Goal: Use online tool/utility: Utilize a website feature to perform a specific function

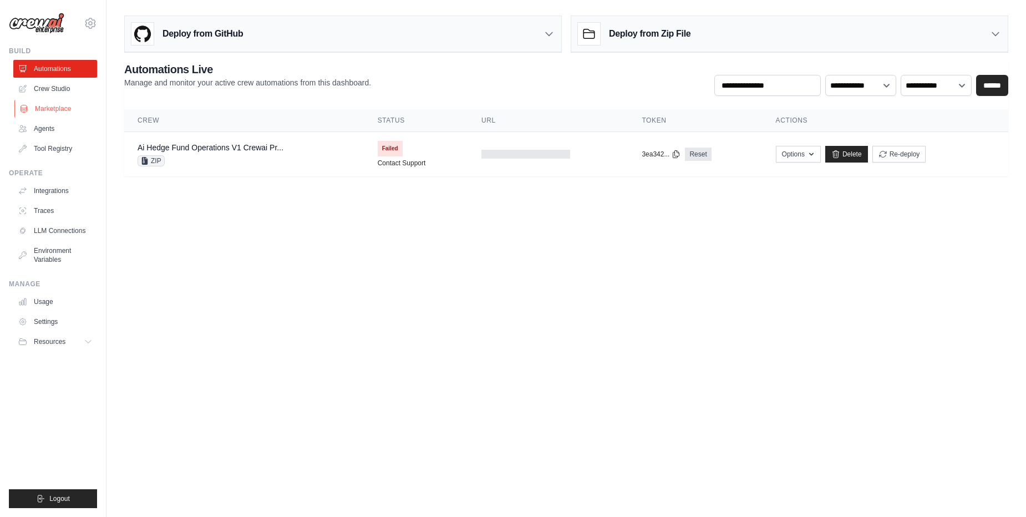
click at [45, 105] on link "Marketplace" at bounding box center [56, 109] width 84 height 18
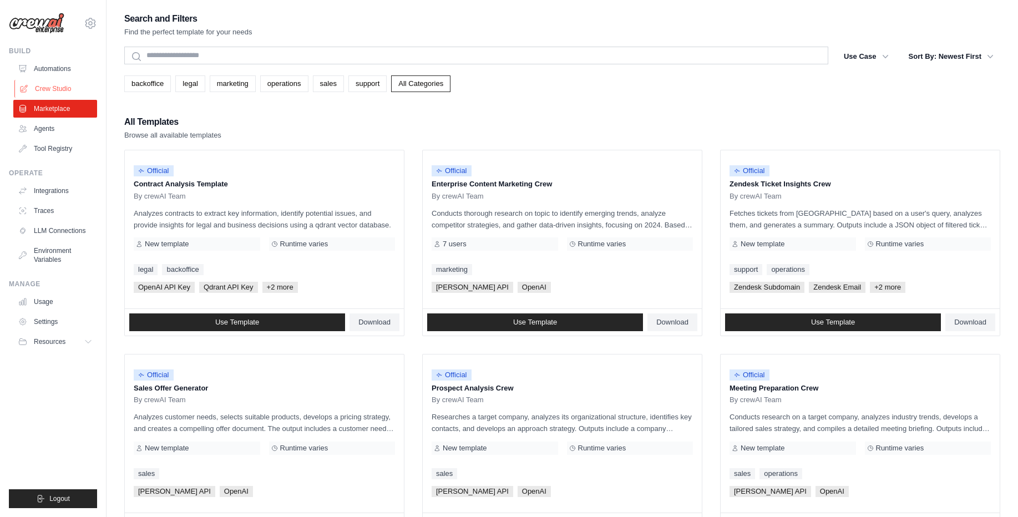
click at [51, 89] on link "Crew Studio" at bounding box center [56, 89] width 84 height 18
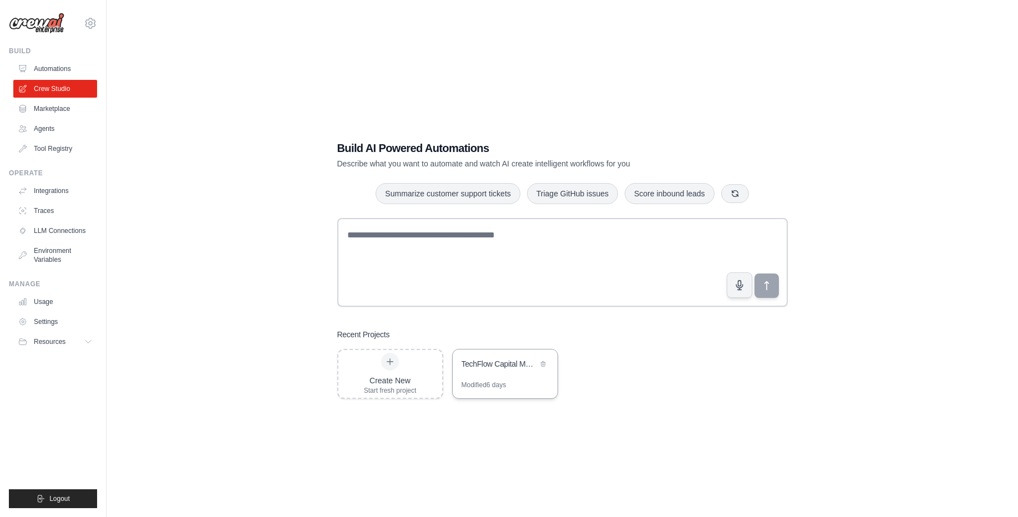
click at [500, 374] on div "TechFlow Capital Market Research" at bounding box center [505, 365] width 105 height 31
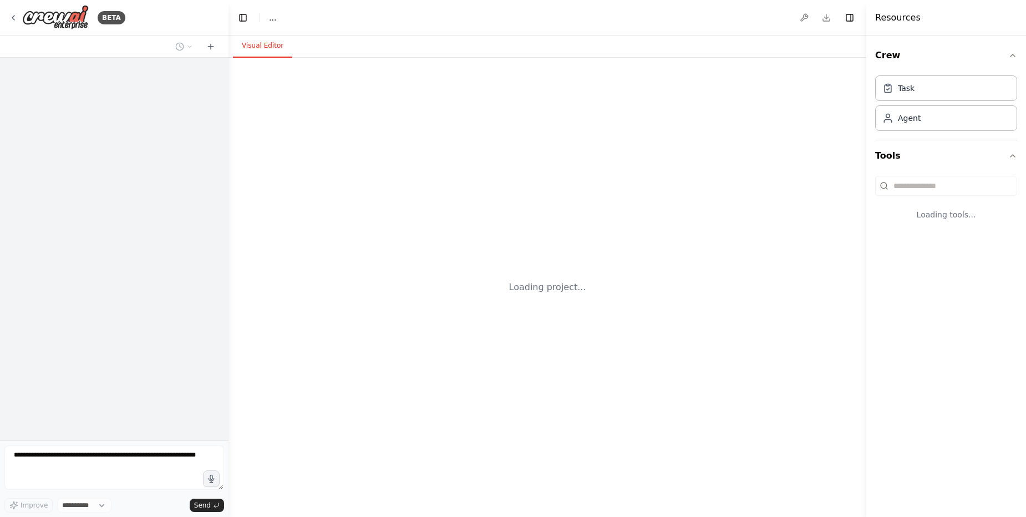
select select "****"
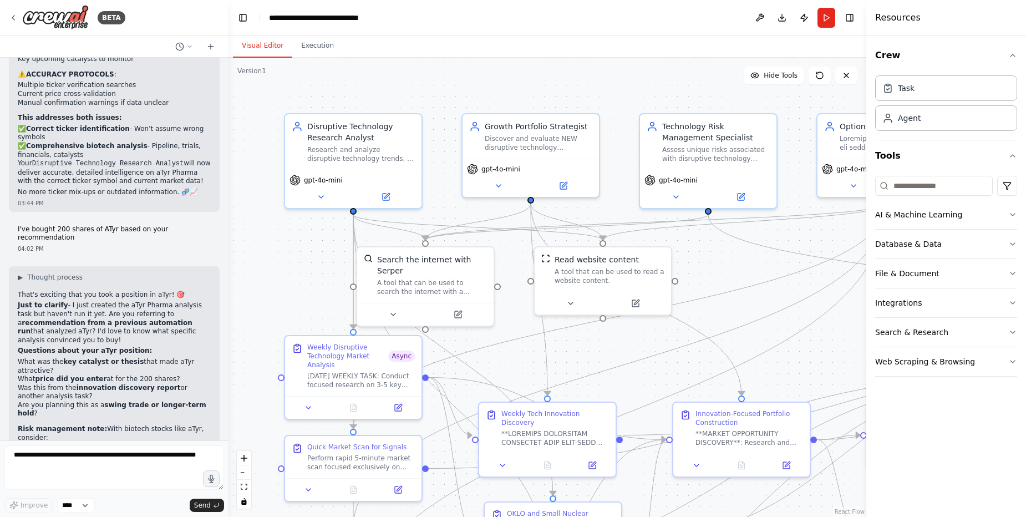
scroll to position [54150, 0]
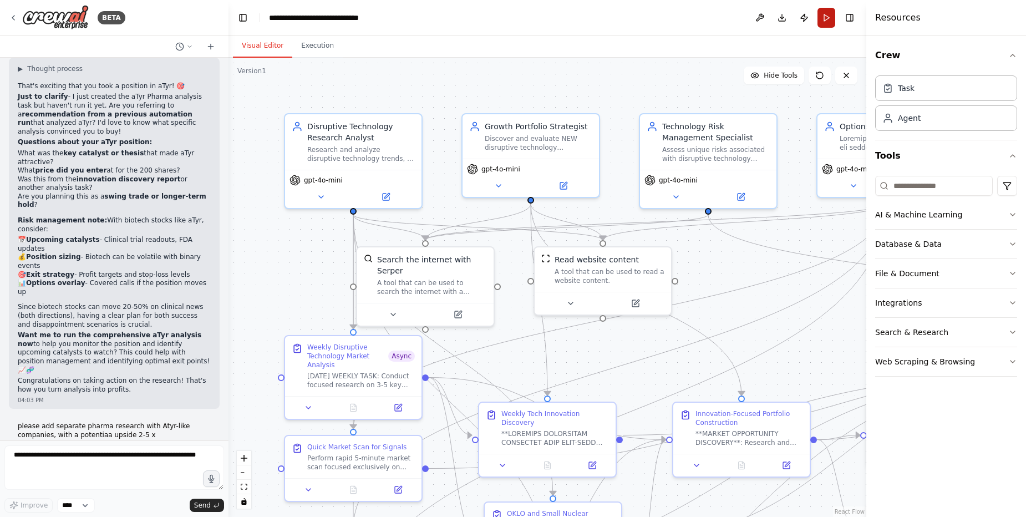
click at [826, 16] on button "Run" at bounding box center [827, 18] width 18 height 20
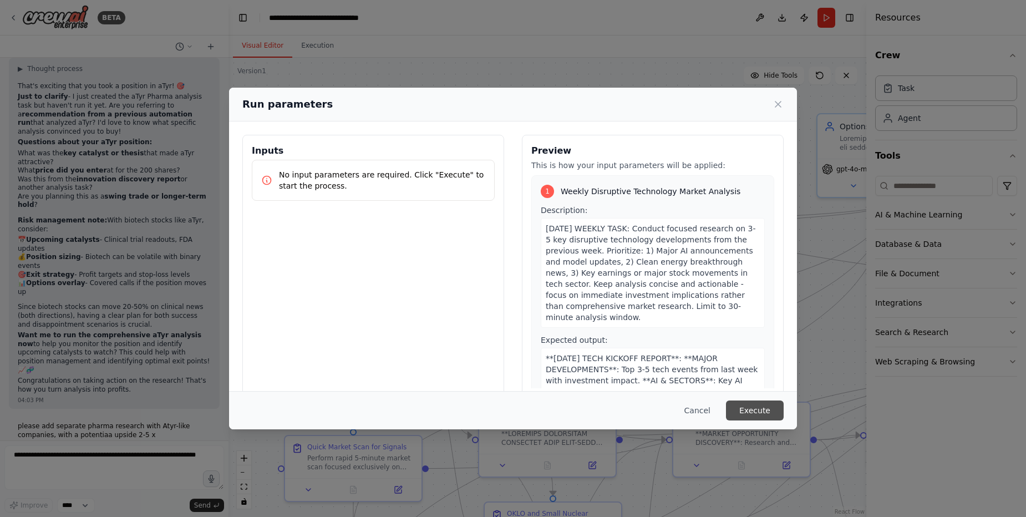
click at [760, 414] on button "Execute" at bounding box center [755, 411] width 58 height 20
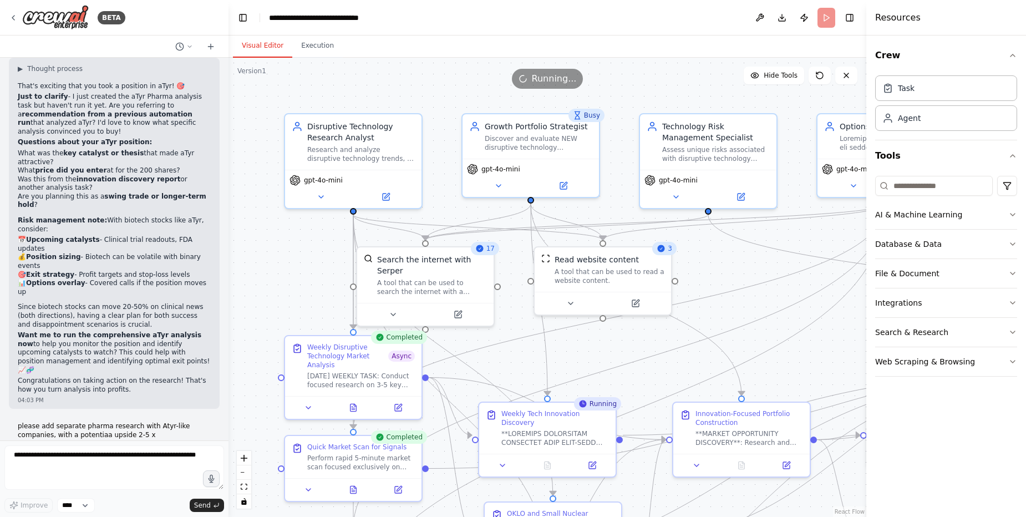
click at [303, 294] on div ".deletable-edge-delete-btn { width: 20px; height: 20px; border: 0px solid #ffff…" at bounding box center [548, 287] width 638 height 459
click at [815, 249] on div ".deletable-edge-delete-btn { width: 20px; height: 20px; border: 0px solid #ffff…" at bounding box center [548, 287] width 638 height 459
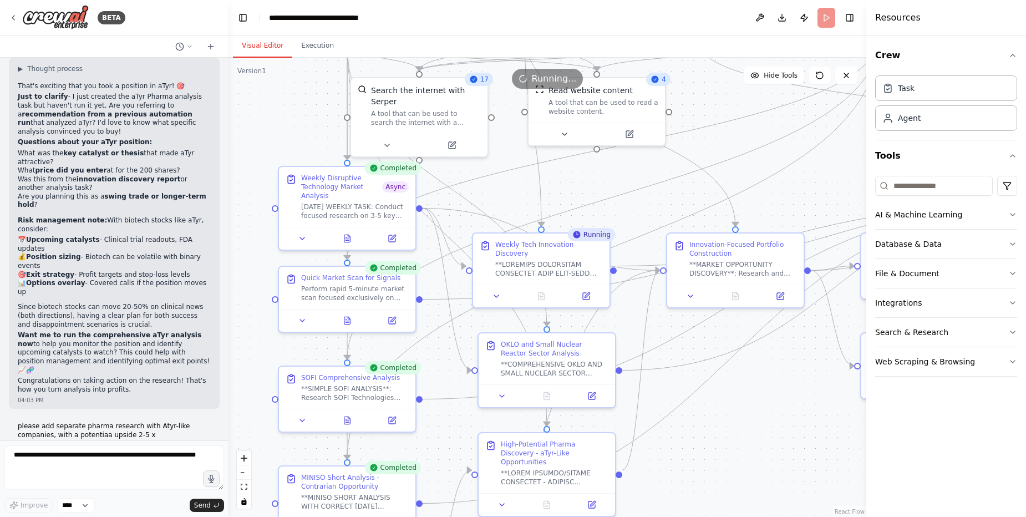
drag, startPoint x: 815, startPoint y: 249, endPoint x: 808, endPoint y: 70, distance: 178.2
click at [808, 70] on div "Version 1 Hide Tools .deletable-edge-delete-btn { width: 20px; height: 20px; bo…" at bounding box center [548, 287] width 638 height 459
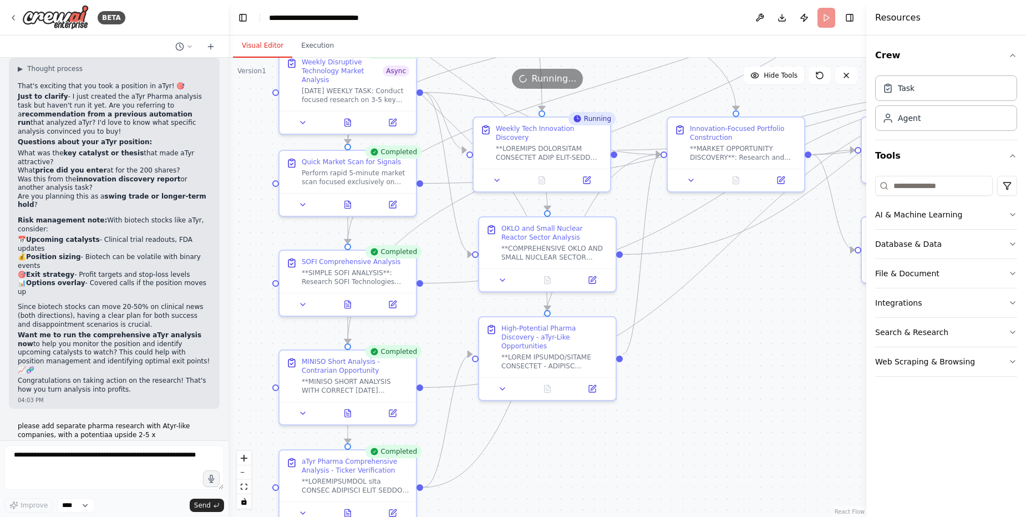
drag, startPoint x: 758, startPoint y: 374, endPoint x: 760, endPoint y: 267, distance: 107.1
click at [760, 267] on div ".deletable-edge-delete-btn { width: 20px; height: 20px; border: 0px solid #ffff…" at bounding box center [548, 287] width 638 height 459
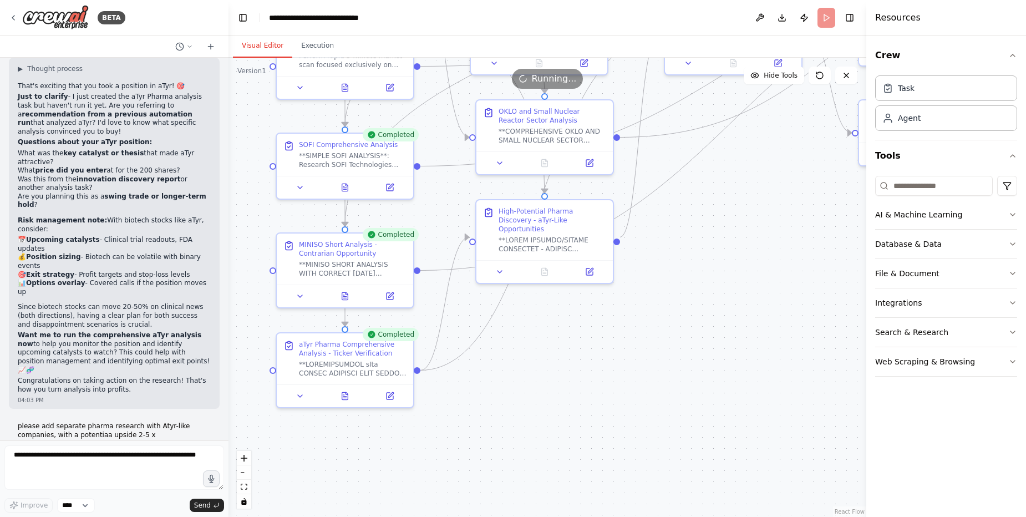
drag, startPoint x: 741, startPoint y: 368, endPoint x: 738, endPoint y: 248, distance: 119.9
click at [738, 248] on div ".deletable-edge-delete-btn { width: 20px; height: 20px; border: 0px solid #ffff…" at bounding box center [548, 287] width 638 height 459
click at [344, 290] on icon at bounding box center [343, 290] width 1 height 0
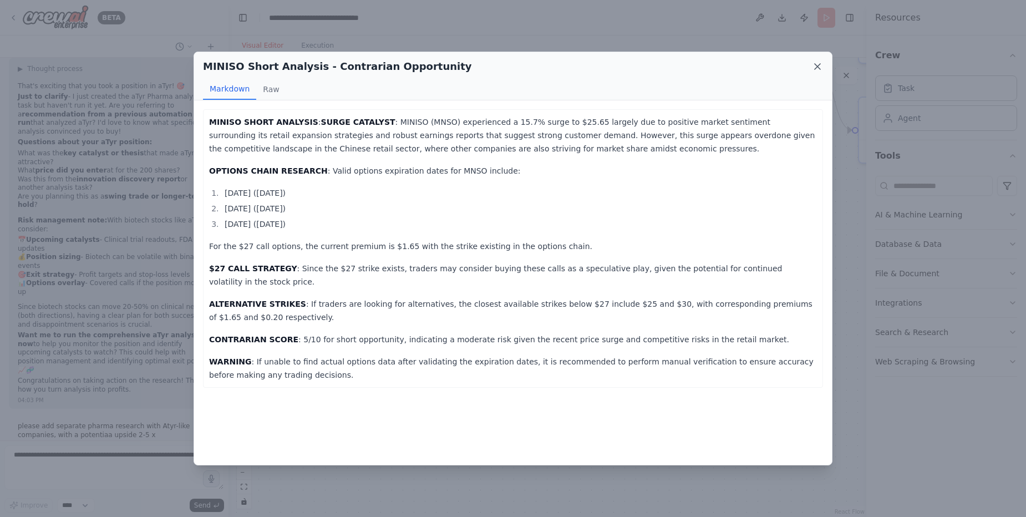
click at [821, 65] on icon at bounding box center [817, 66] width 11 height 11
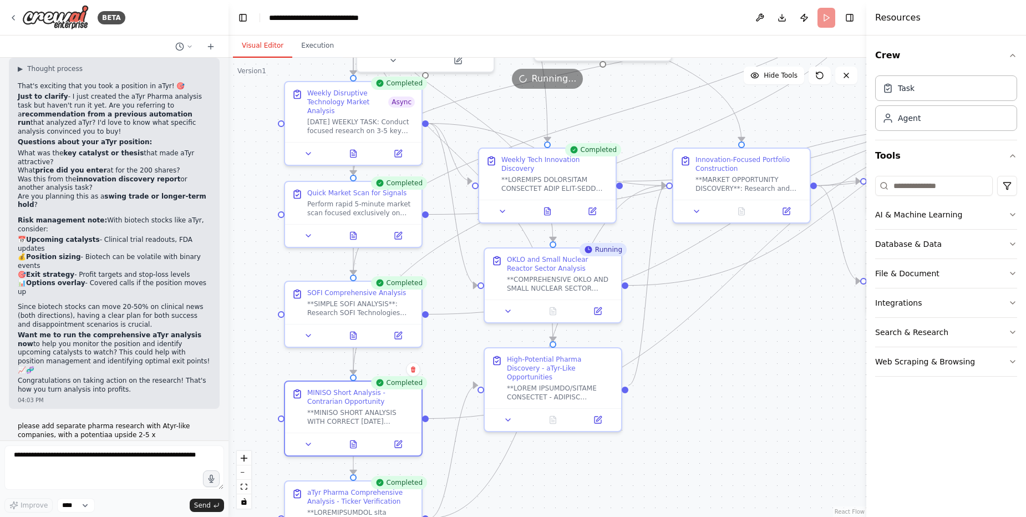
drag, startPoint x: 734, startPoint y: 143, endPoint x: 742, endPoint y: 294, distance: 151.1
click at [742, 294] on div ".deletable-edge-delete-btn { width: 20px; height: 20px; border: 0px solid #ffff…" at bounding box center [548, 287] width 638 height 459
click at [549, 205] on icon at bounding box center [548, 208] width 6 height 7
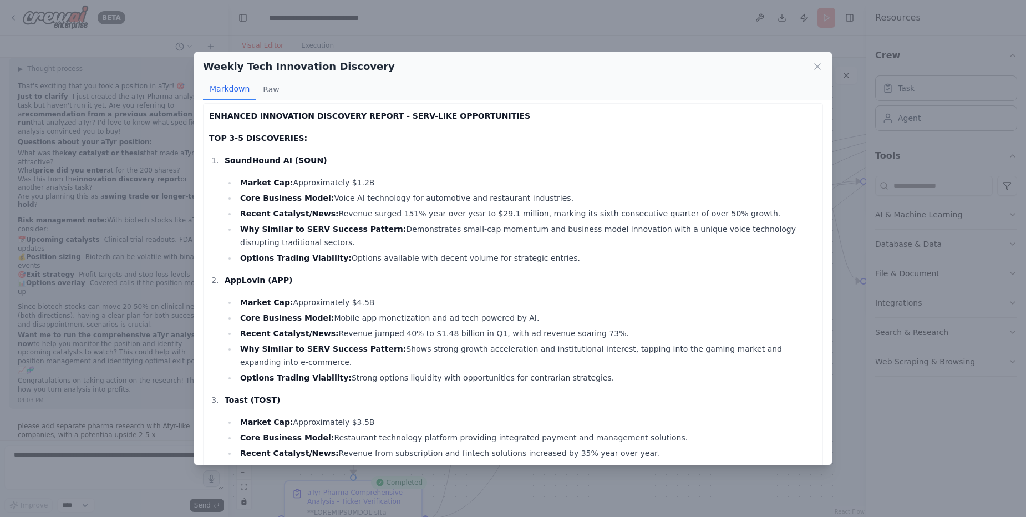
scroll to position [11, 0]
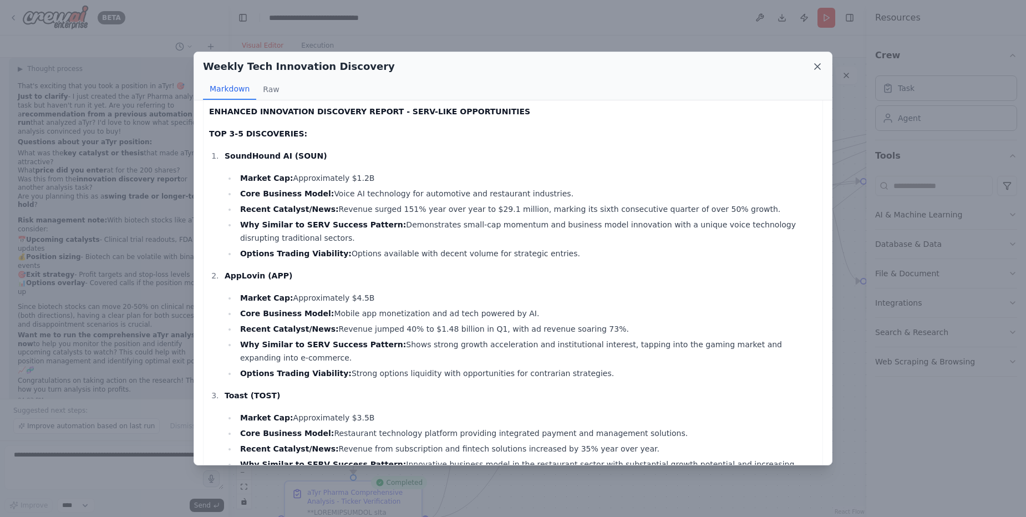
click at [818, 62] on icon at bounding box center [817, 66] width 11 height 11
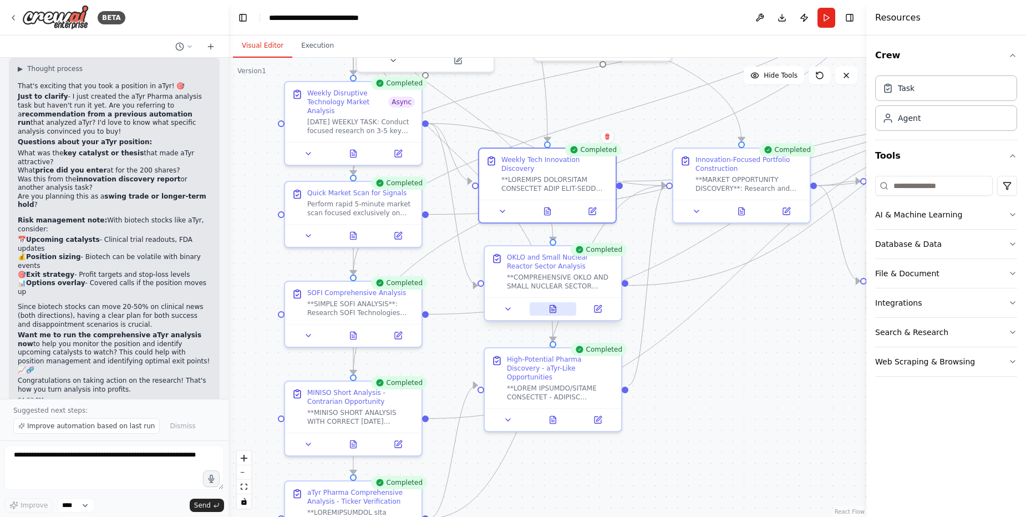
click at [552, 312] on icon at bounding box center [553, 308] width 6 height 7
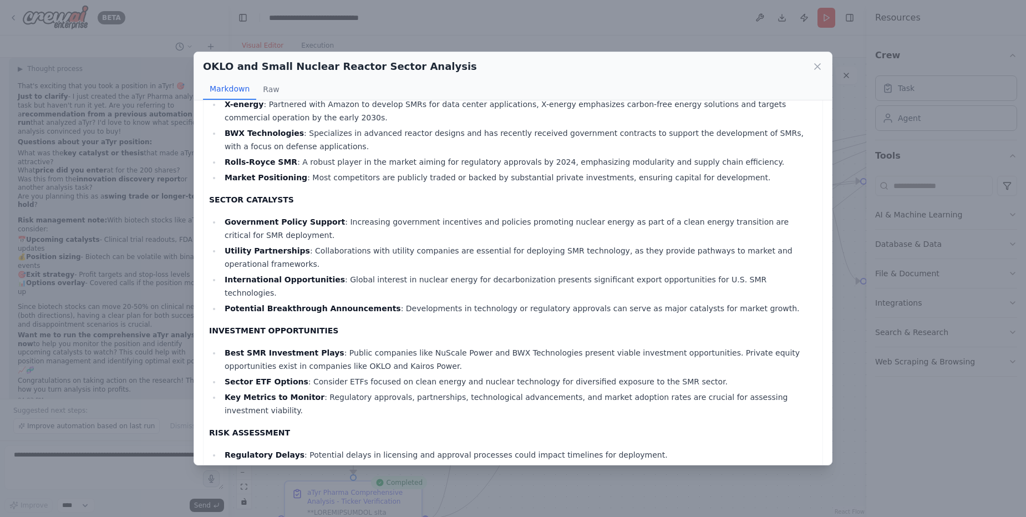
scroll to position [433, 0]
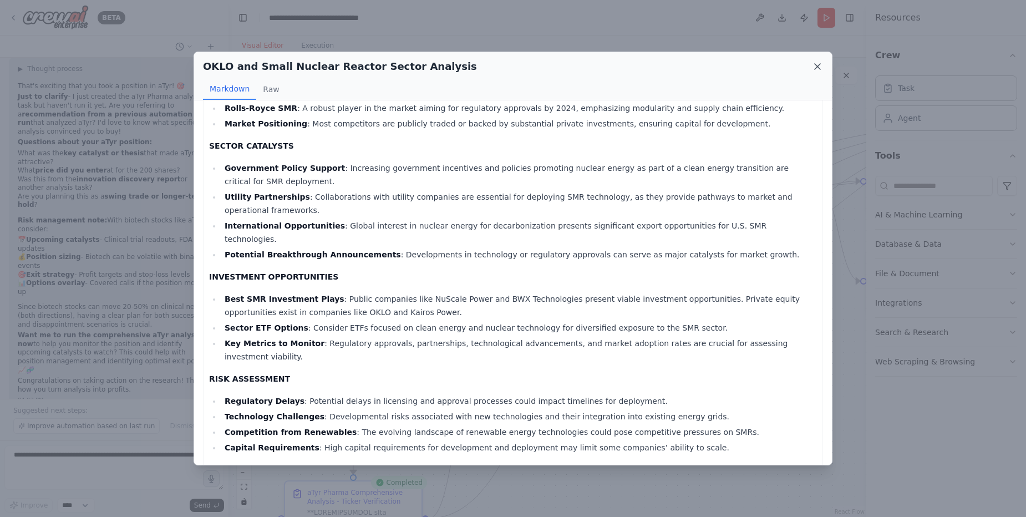
click at [821, 70] on icon at bounding box center [817, 66] width 11 height 11
